Goal: Information Seeking & Learning: Find specific fact

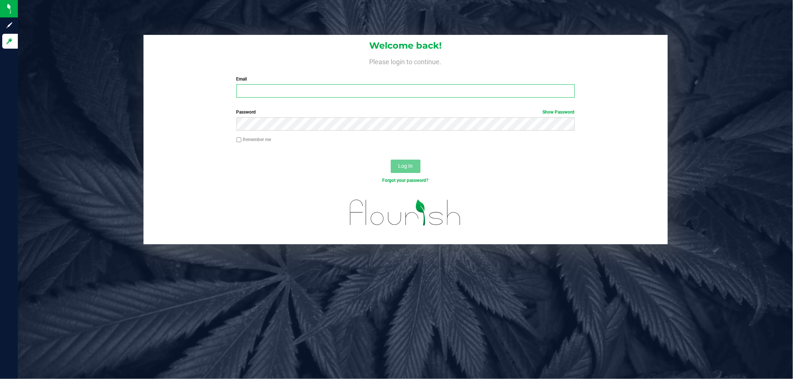
click at [316, 95] on input "Email" at bounding box center [405, 90] width 338 height 13
type input "[EMAIL_ADDRESS][DOMAIN_NAME]"
click at [391, 160] on button "Log In" at bounding box center [406, 166] width 30 height 13
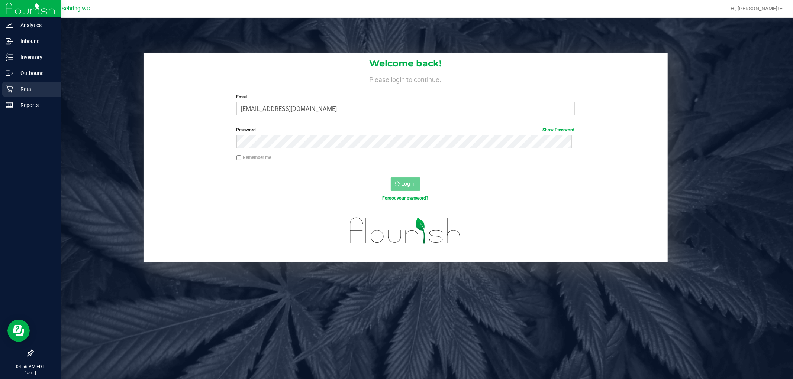
click at [27, 86] on p "Retail" at bounding box center [35, 89] width 45 height 9
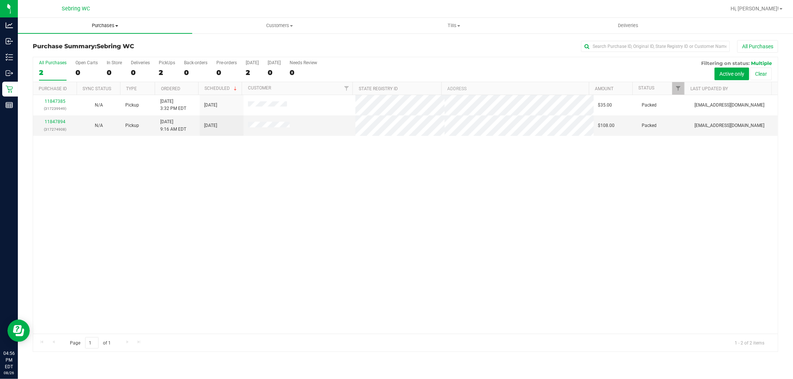
click at [103, 22] on span "Purchases" at bounding box center [105, 25] width 174 height 7
click at [82, 51] on li "Fulfillment" at bounding box center [105, 53] width 174 height 9
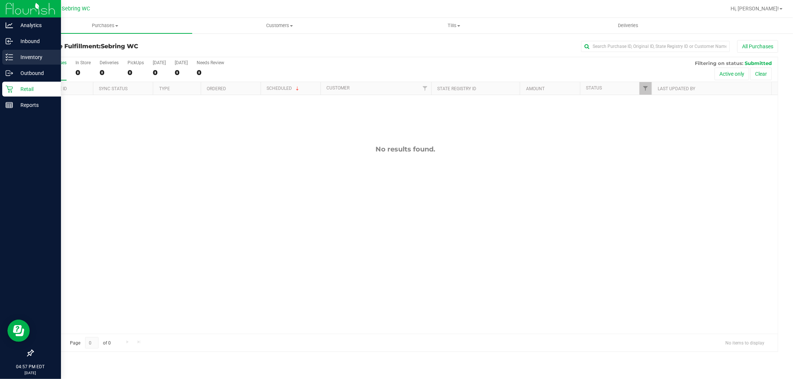
click at [45, 55] on p "Inventory" at bounding box center [35, 57] width 45 height 9
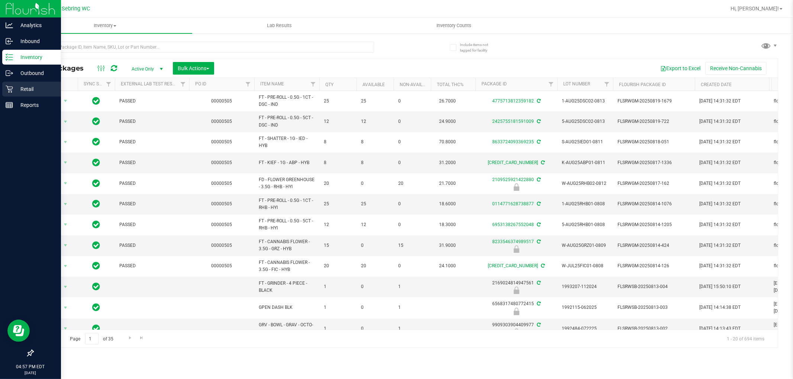
click at [25, 85] on p "Retail" at bounding box center [35, 89] width 45 height 9
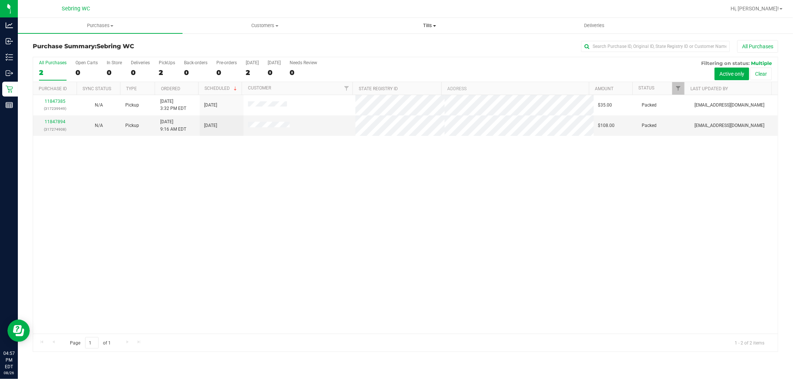
click at [434, 25] on span at bounding box center [434, 25] width 3 height 1
click at [424, 43] on li "Manage tills" at bounding box center [429, 45] width 165 height 9
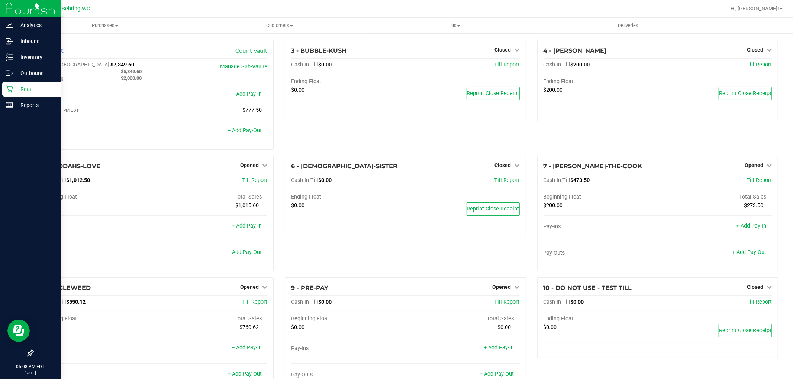
click at [12, 88] on icon at bounding box center [9, 89] width 7 height 7
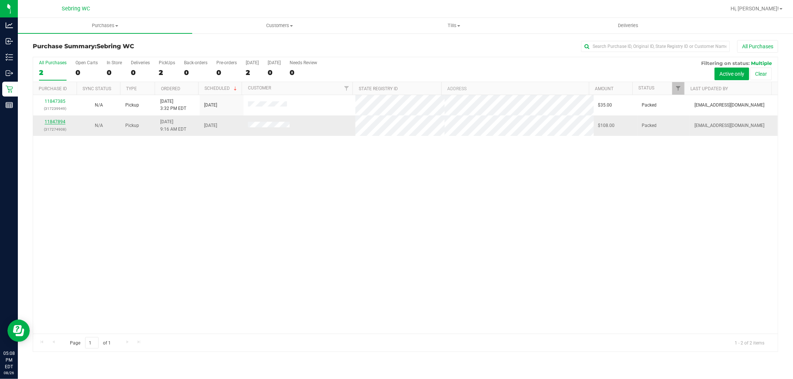
click at [56, 122] on link "11847894" at bounding box center [55, 121] width 21 height 5
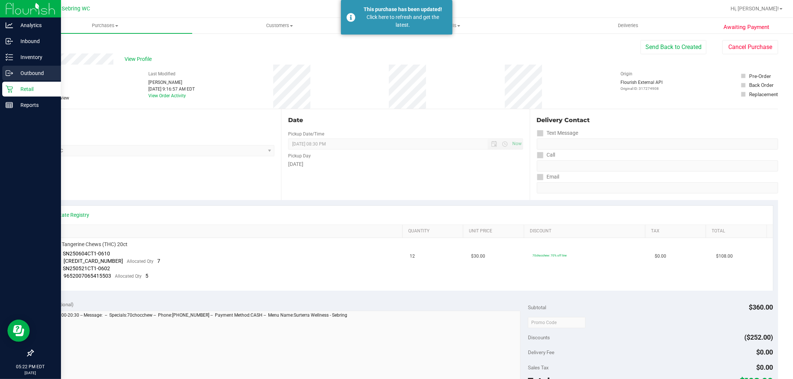
click at [7, 80] on div "Outbound" at bounding box center [31, 73] width 59 height 15
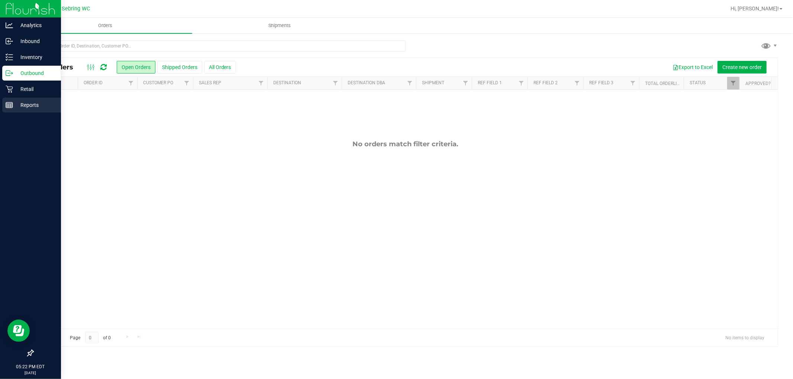
click at [9, 105] on icon at bounding box center [9, 104] width 7 height 7
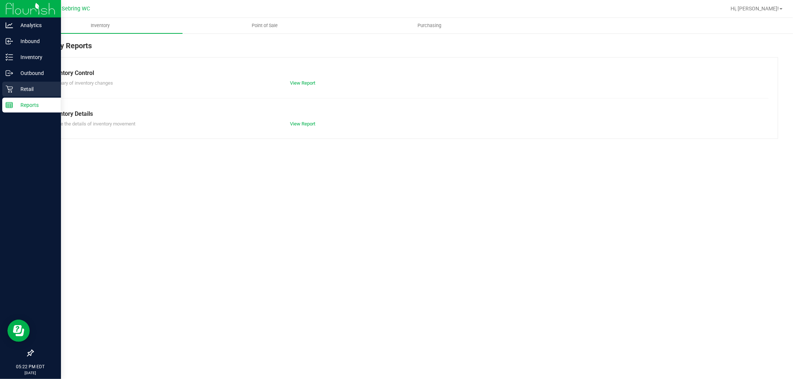
click at [9, 87] on icon at bounding box center [9, 89] width 7 height 7
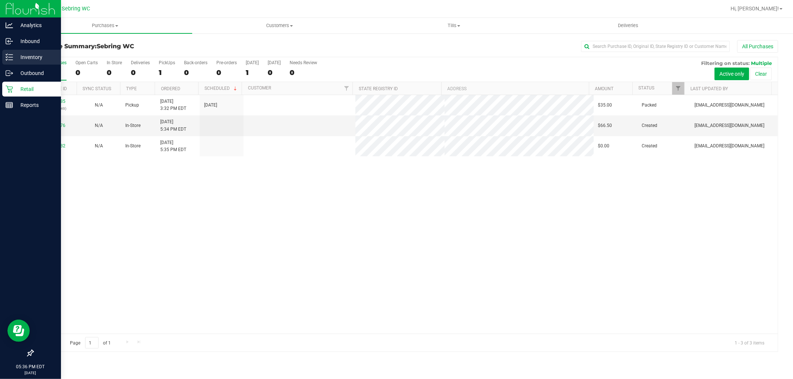
click at [18, 54] on p "Inventory" at bounding box center [35, 57] width 45 height 9
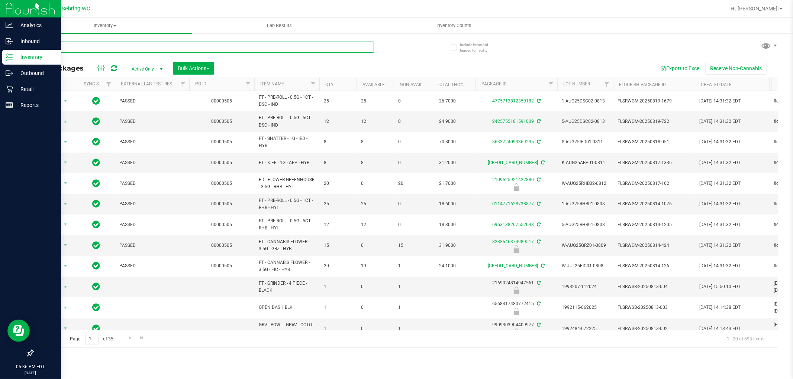
click at [162, 45] on input "text" at bounding box center [203, 47] width 341 height 11
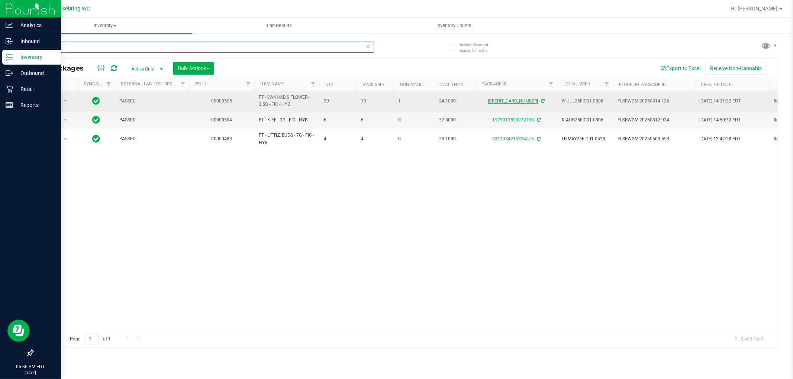
type input "FIC"
click at [503, 99] on link "4590485418751773" at bounding box center [513, 100] width 50 height 5
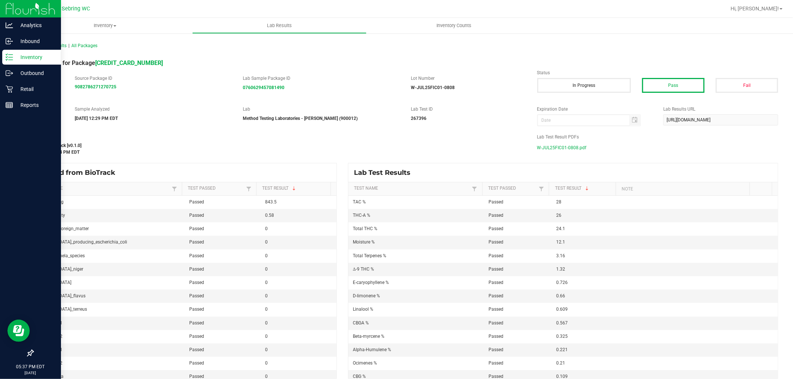
click at [565, 149] on span "W-JUL25FIC01-0808.pdf" at bounding box center [561, 147] width 49 height 11
